Goal: Find specific page/section: Find specific page/section

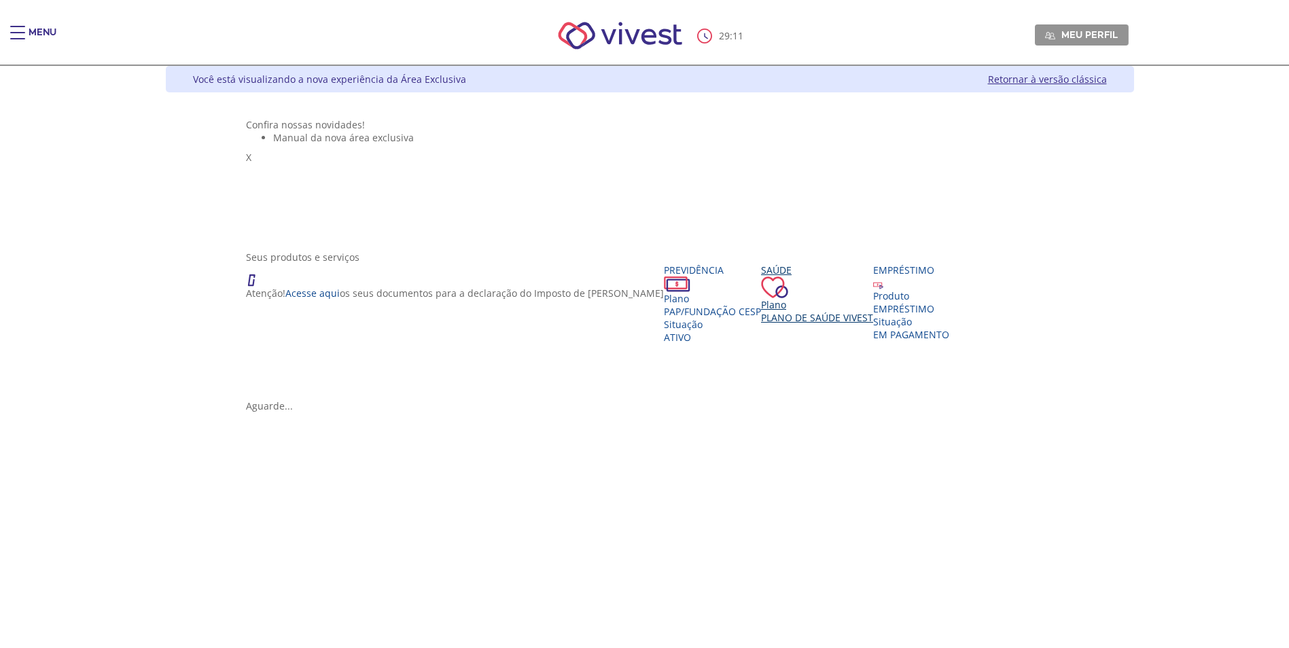
click at [761, 324] on span "Plano de Saúde VIVEST" at bounding box center [817, 317] width 112 height 13
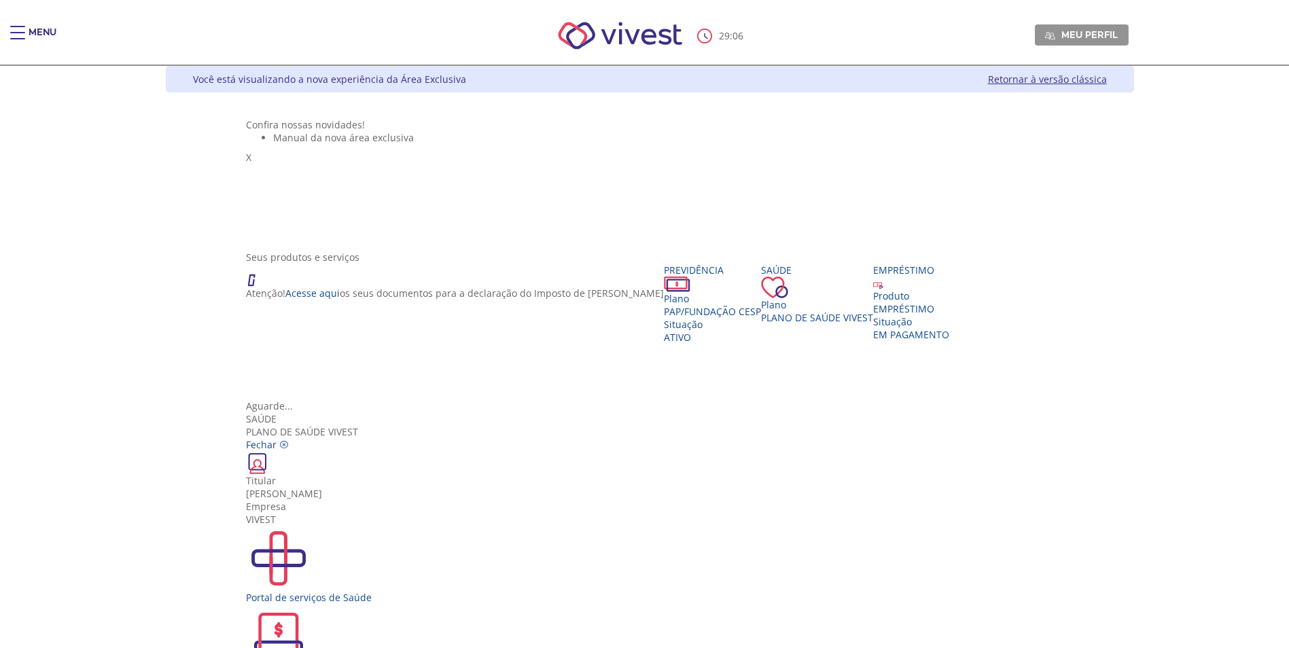
scroll to position [24, 0]
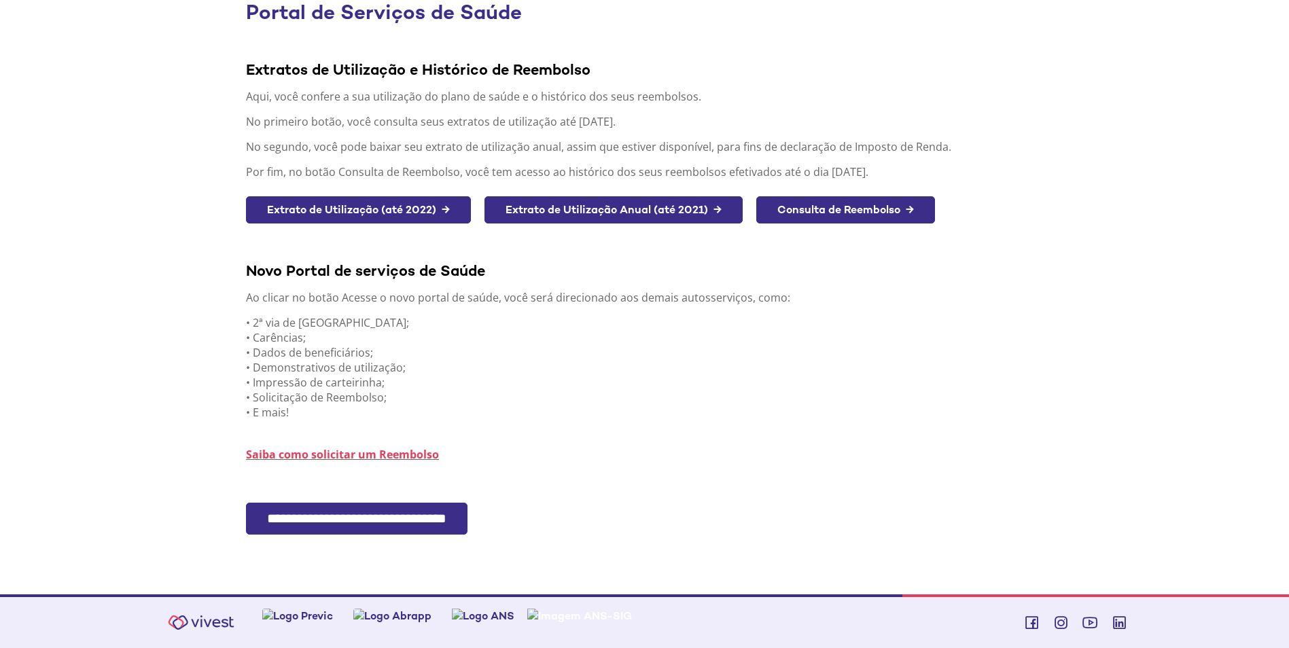
scroll to position [130, 0]
click at [359, 521] on input "**********" at bounding box center [357, 519] width 222 height 32
